Goal: Information Seeking & Learning: Learn about a topic

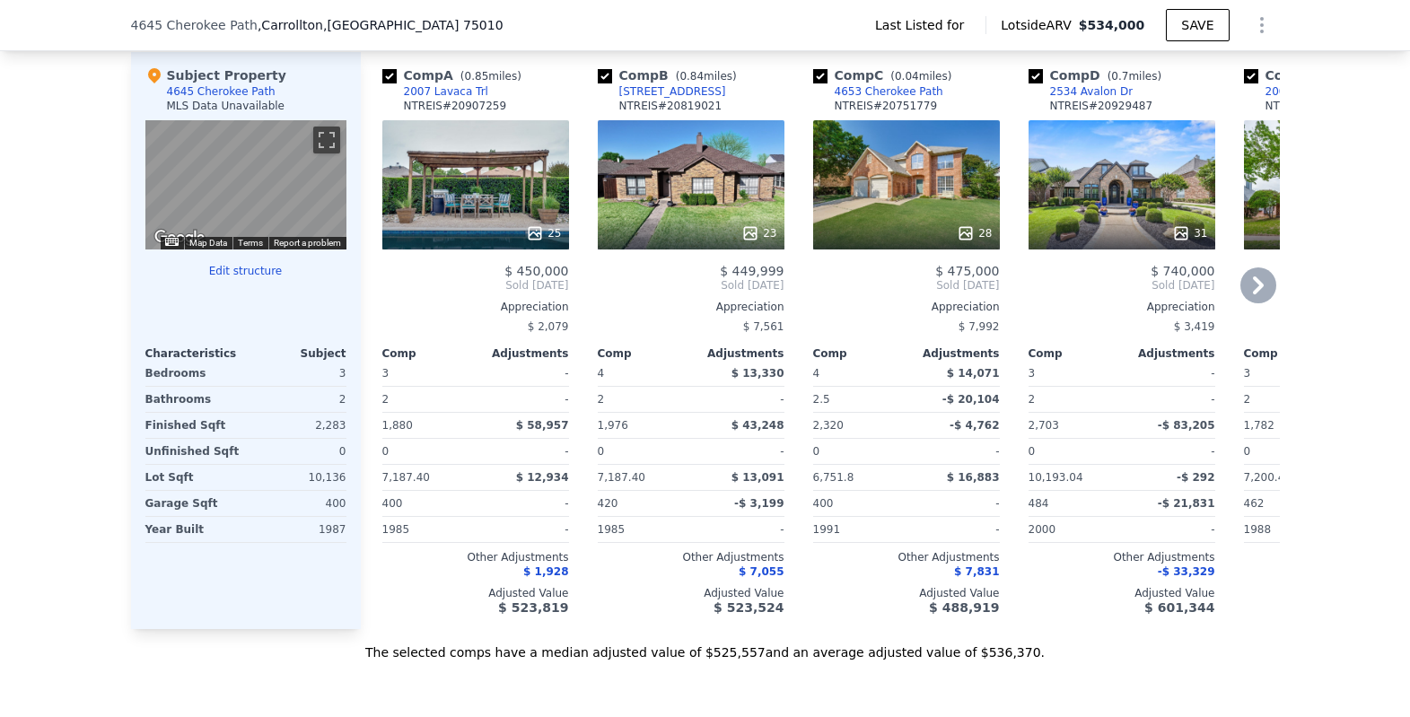
click at [917, 205] on div "28" at bounding box center [906, 184] width 187 height 129
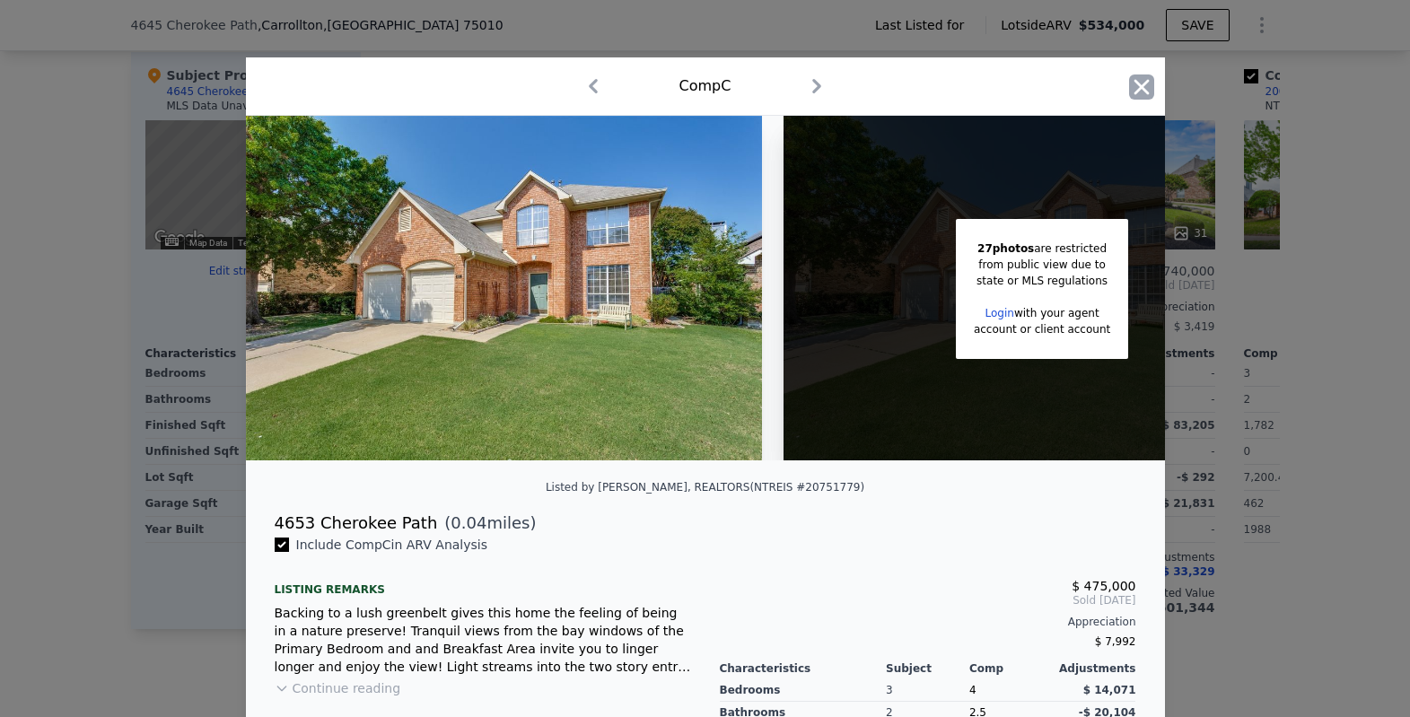
click at [1136, 84] on icon "button" at bounding box center [1140, 86] width 15 height 15
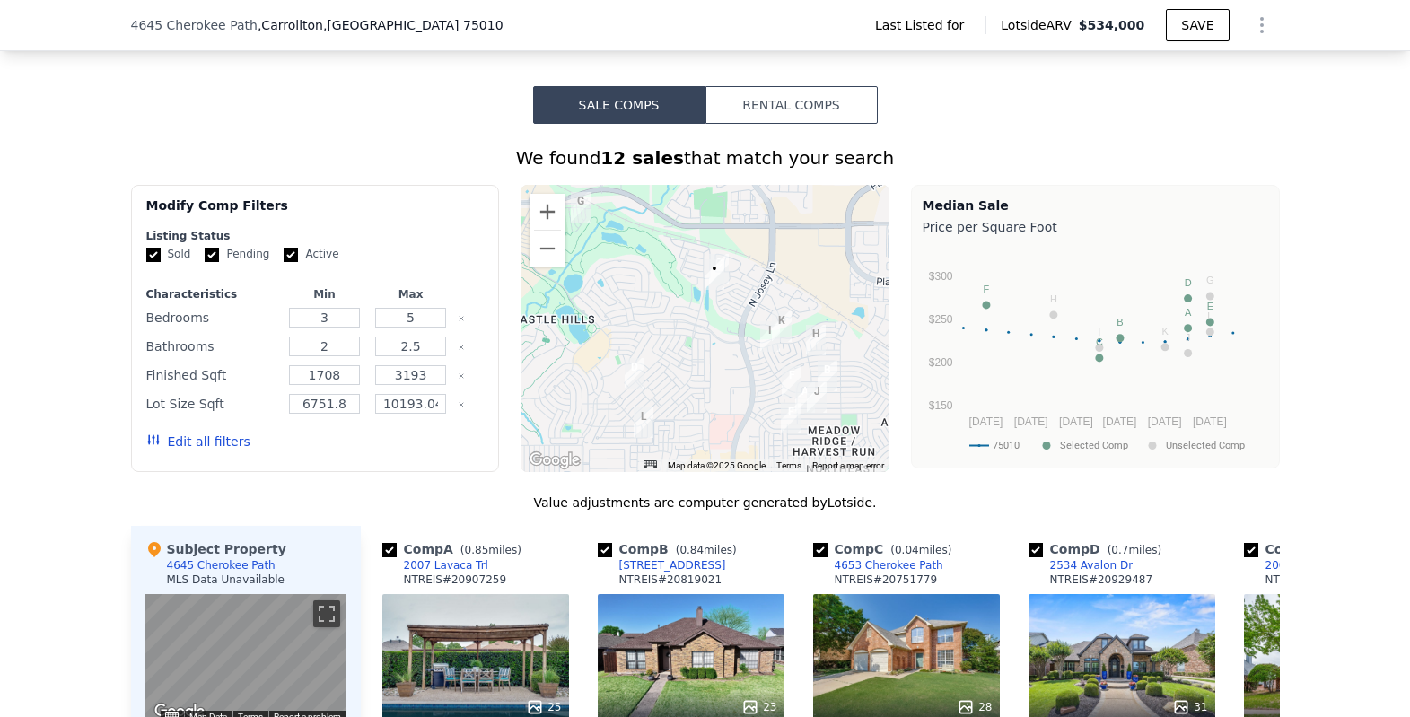
scroll to position [1018, 0]
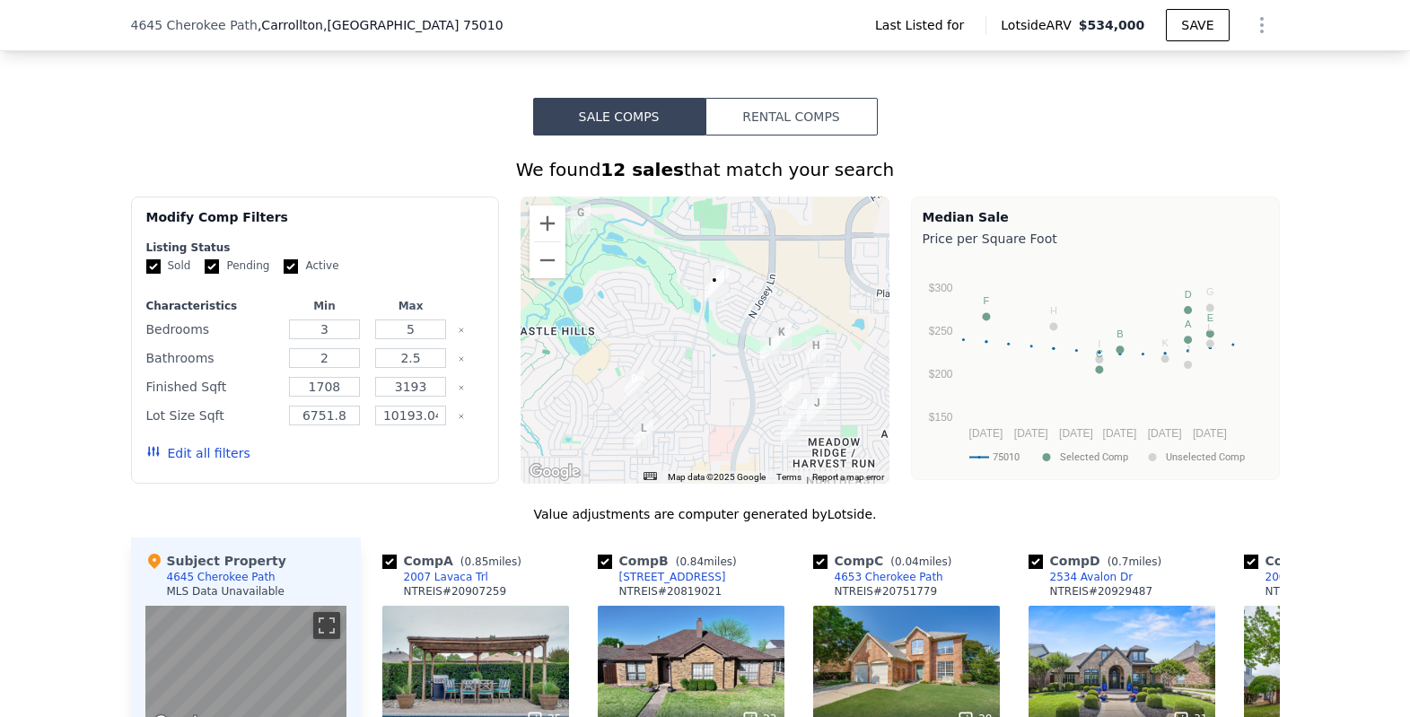
click at [796, 135] on button "Rental Comps" at bounding box center [791, 117] width 172 height 38
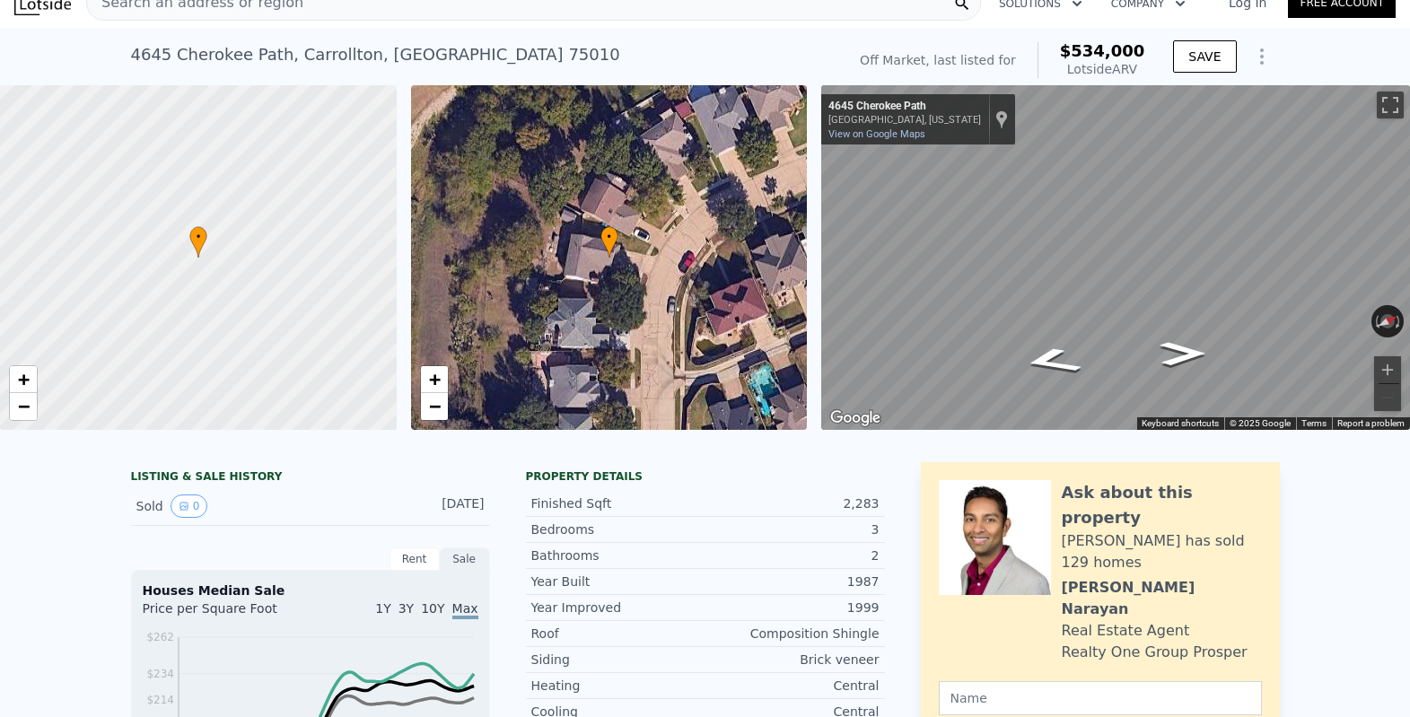
scroll to position [0, 0]
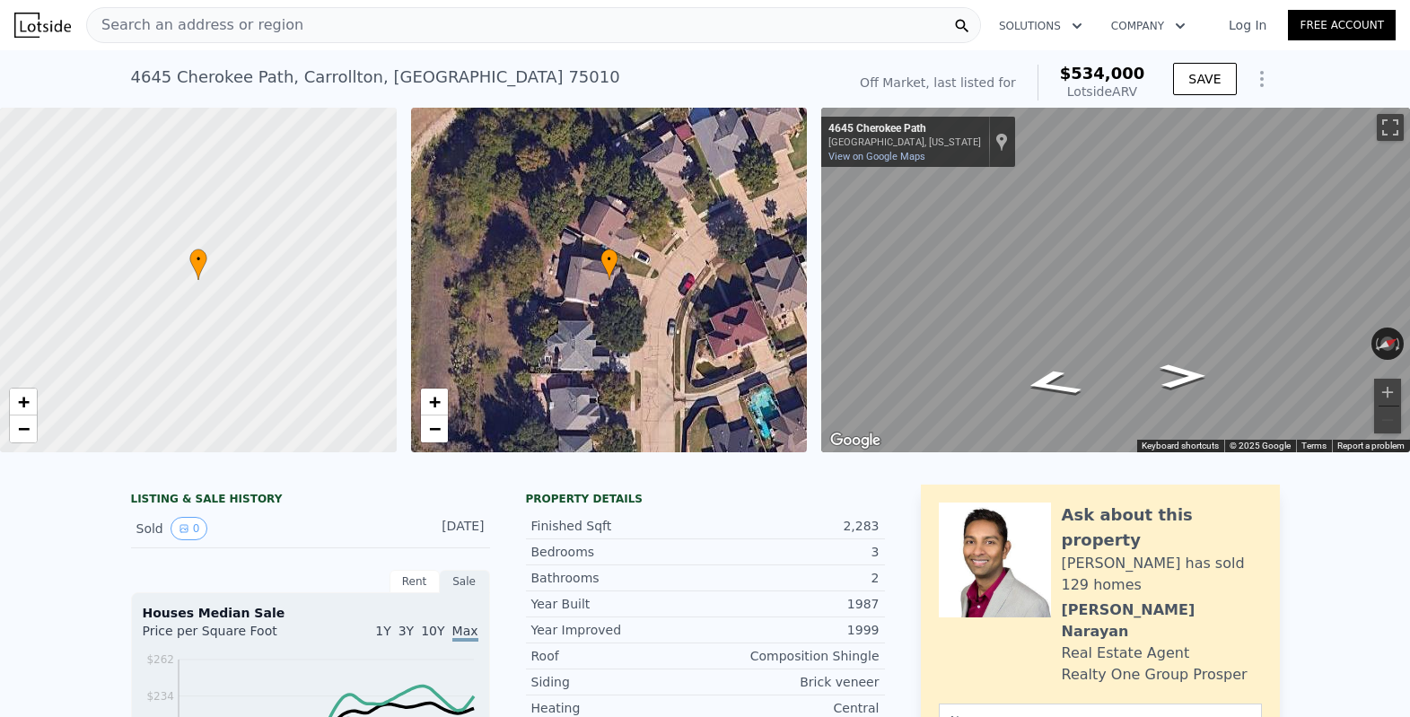
scroll to position [0, 7]
